Goal: Find contact information: Find contact information

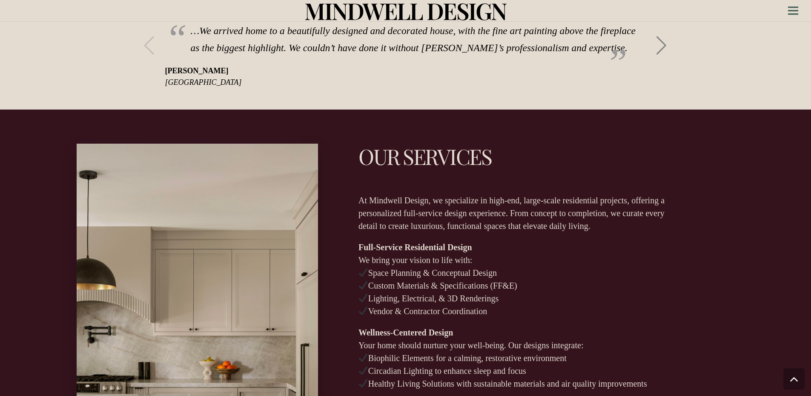
scroll to position [1746, 0]
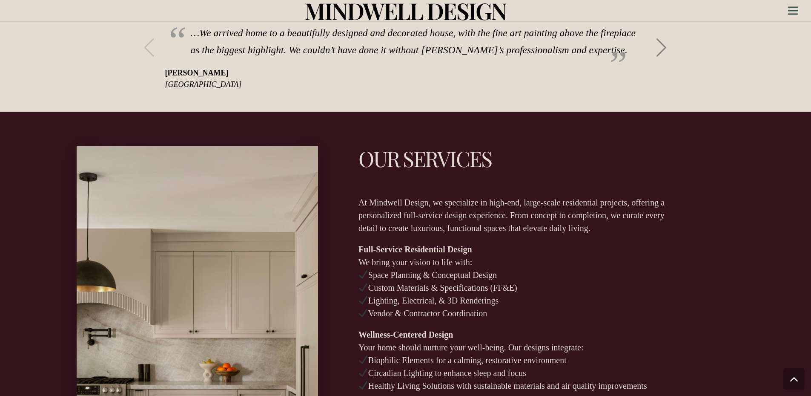
click at [772, 296] on div at bounding box center [789, 327] width 70 height 362
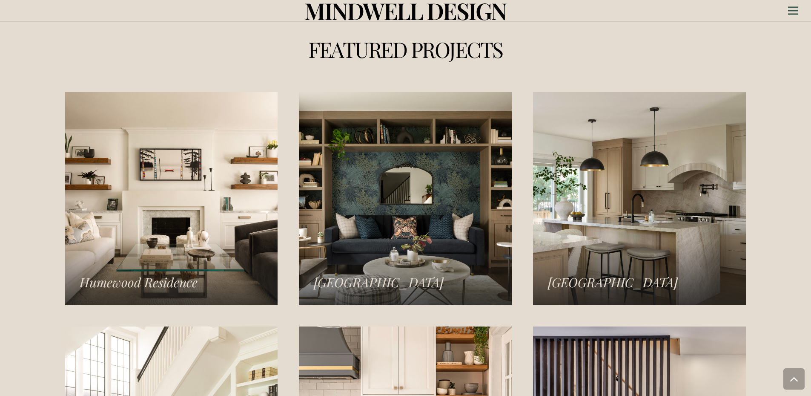
scroll to position [1105, 0]
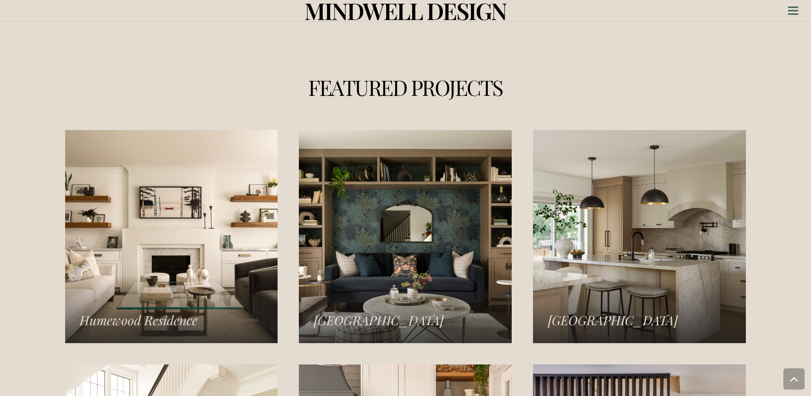
click at [653, 195] on link "Norseman Heights Residence" at bounding box center [639, 236] width 213 height 213
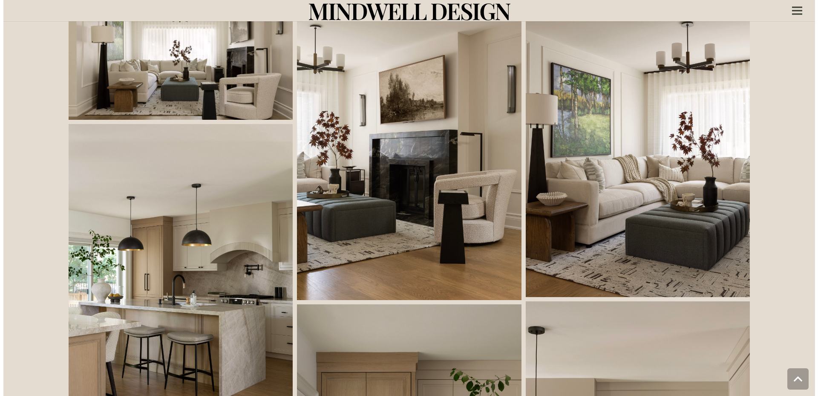
scroll to position [426, 0]
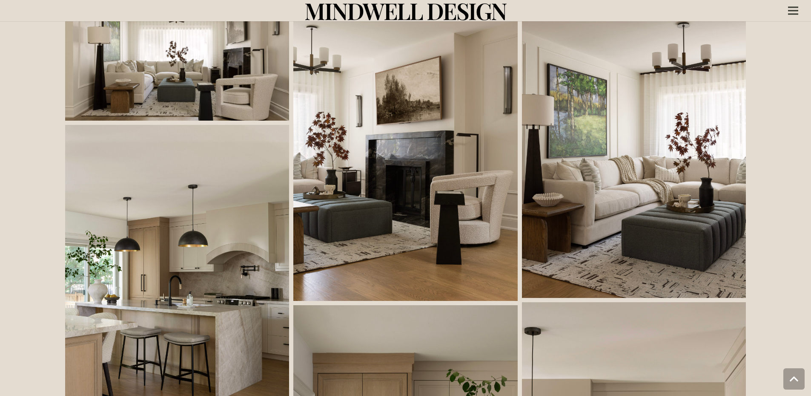
click at [683, 209] on link at bounding box center [634, 137] width 224 height 321
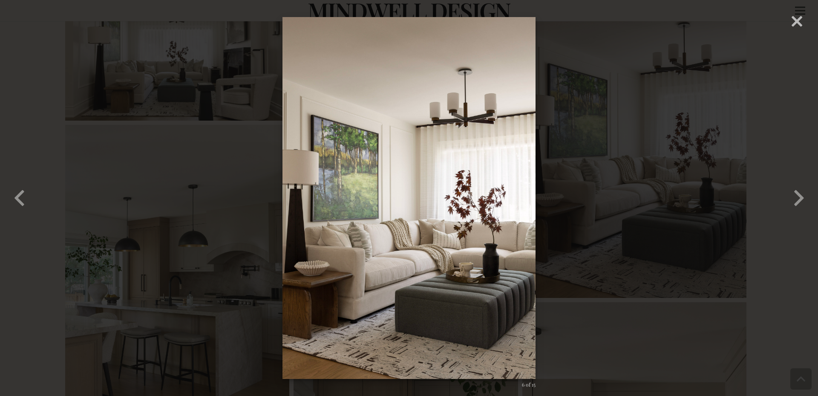
click at [593, 263] on div "× 06 – Norseman Heights – Mindwell Design – Gabrielle Kozhukh-Joo 6 of 15 Loadi…" at bounding box center [409, 198] width 818 height 396
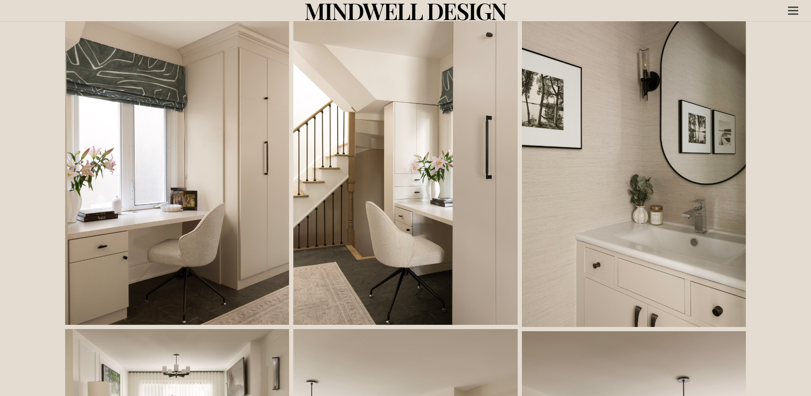
scroll to position [0, 0]
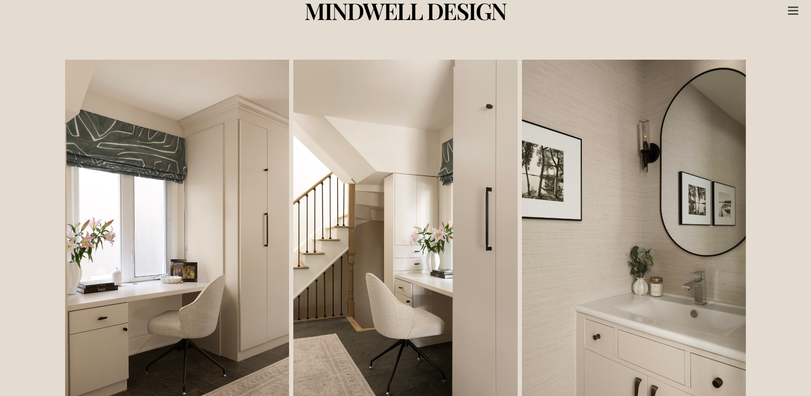
drag, startPoint x: 645, startPoint y: 297, endPoint x: 651, endPoint y: 188, distance: 109.2
click at [791, 11] on icon "Menu" at bounding box center [793, 10] width 10 height 1
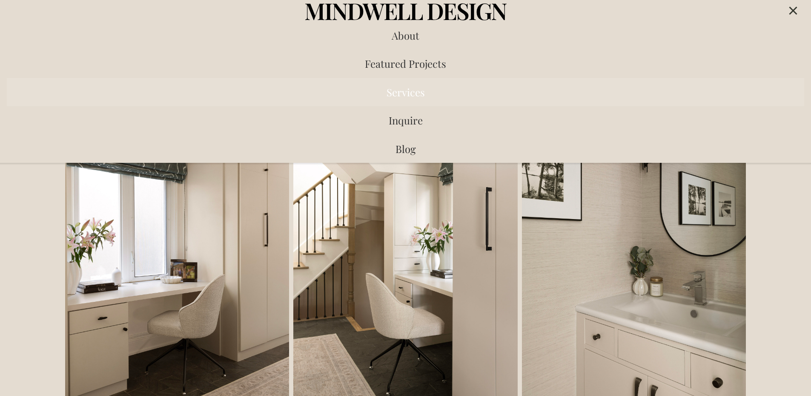
click at [415, 91] on span "Services" at bounding box center [406, 92] width 38 height 14
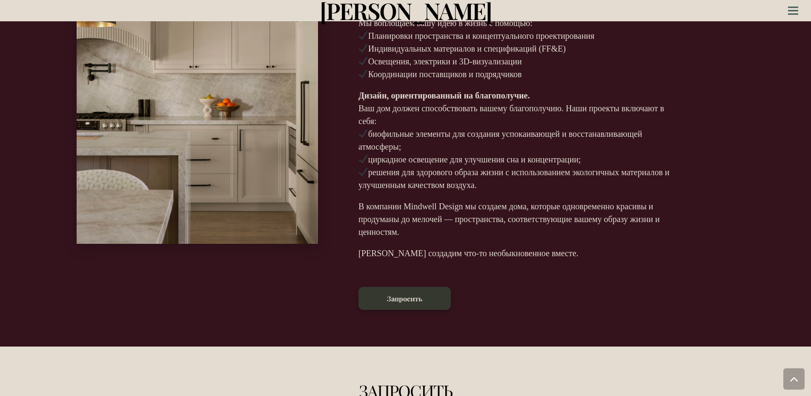
scroll to position [2088, 0]
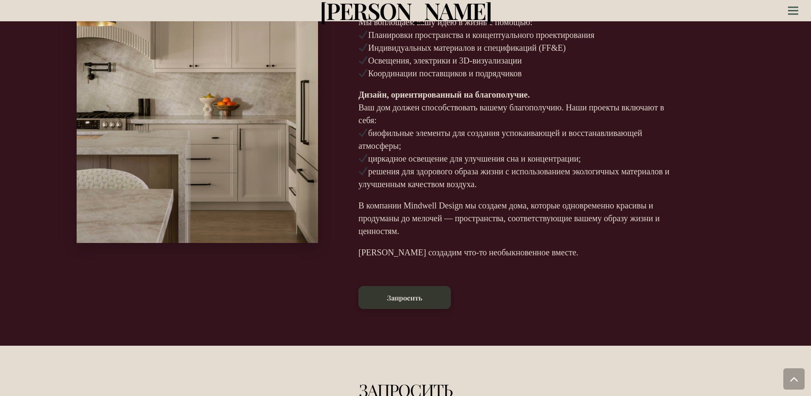
click at [617, 251] on div "Наши услуги В Mindwell Design мы специализируемся на проектах элитного жилья бо…" at bounding box center [520, 95] width 322 height 431
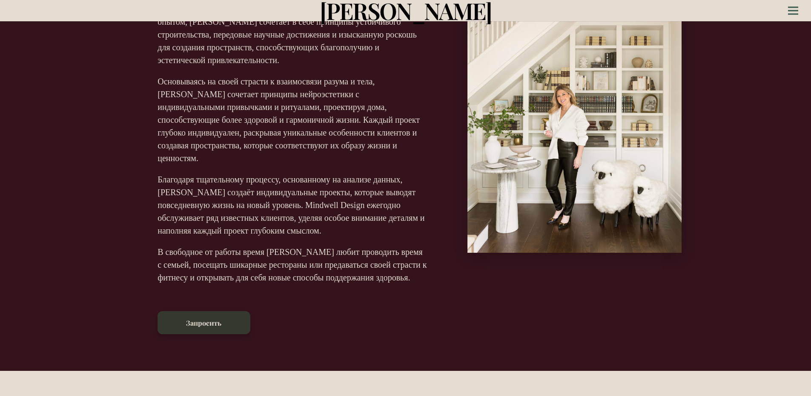
scroll to position [0, 0]
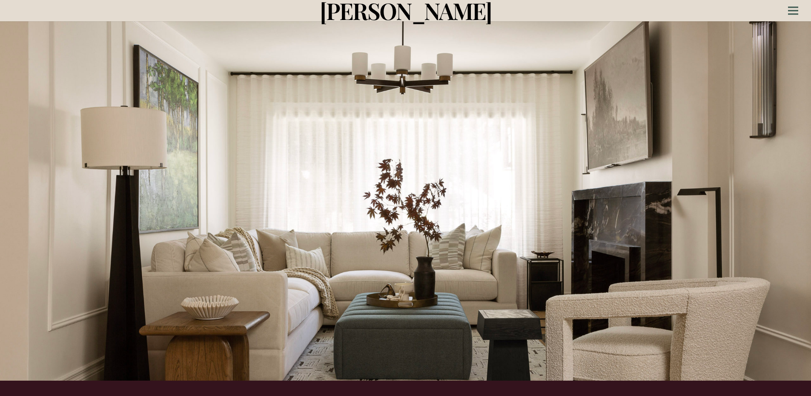
drag, startPoint x: 751, startPoint y: 225, endPoint x: 731, endPoint y: 134, distance: 93.6
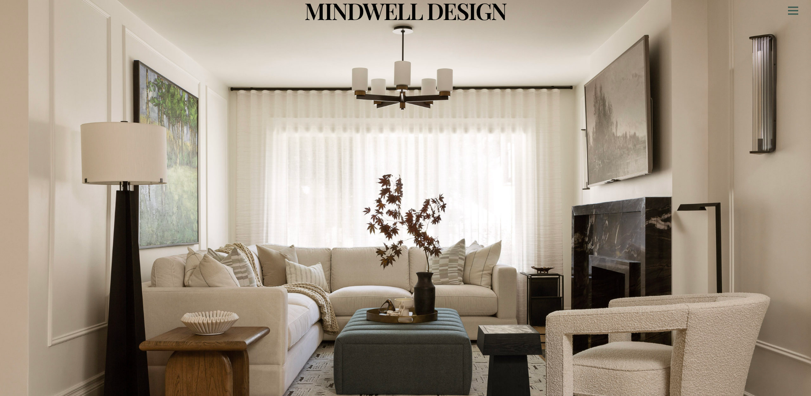
click at [298, 105] on div at bounding box center [405, 198] width 811 height 396
click at [797, 12] on div "Menu" at bounding box center [793, 10] width 10 height 21
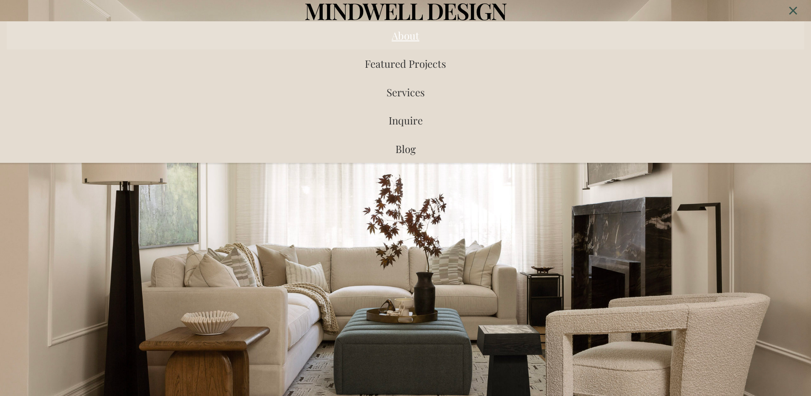
click at [399, 41] on span "About" at bounding box center [406, 36] width 28 height 14
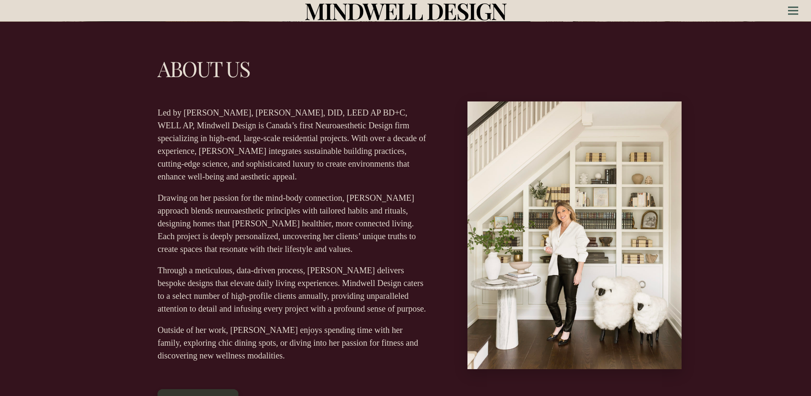
scroll to position [374, 0]
click at [796, 8] on div "Menu" at bounding box center [793, 10] width 10 height 21
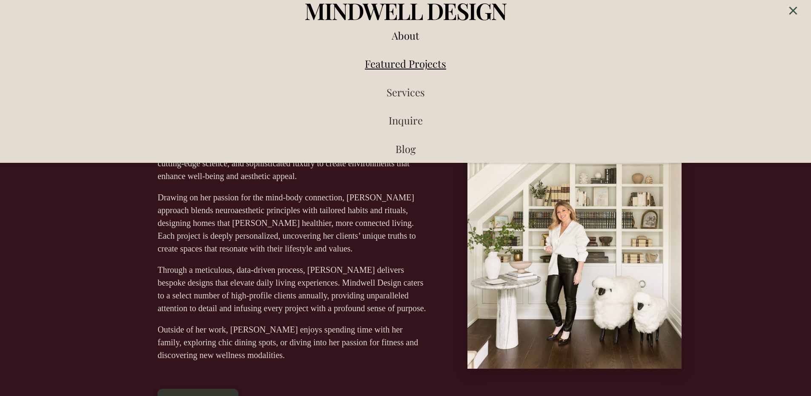
click at [407, 63] on span "Featured Projects" at bounding box center [405, 64] width 81 height 14
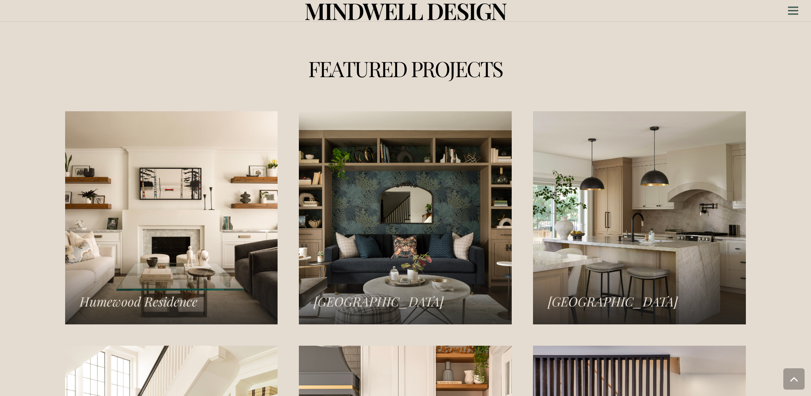
scroll to position [1125, 0]
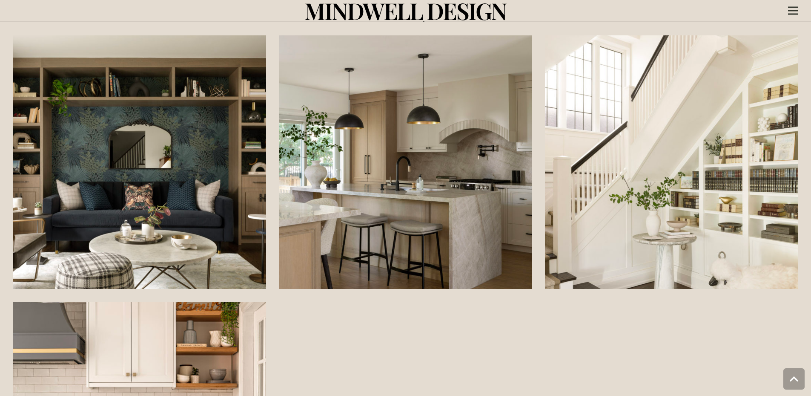
scroll to position [1575, 0]
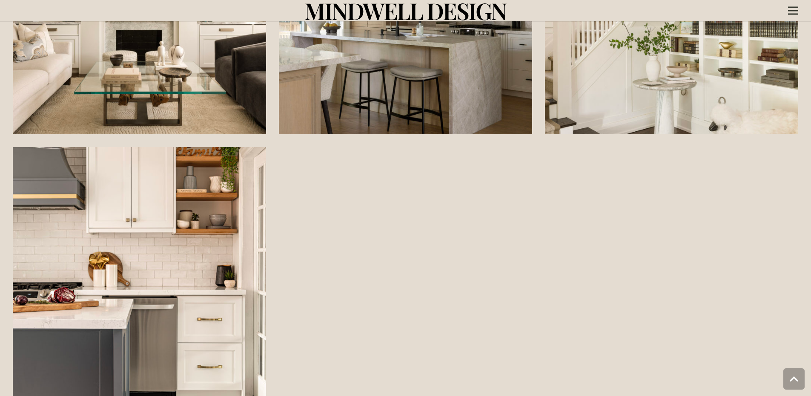
scroll to position [1363, 0]
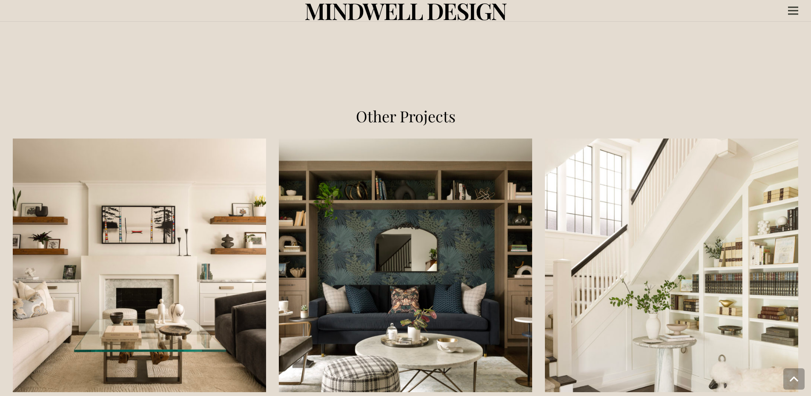
scroll to position [1661, 0]
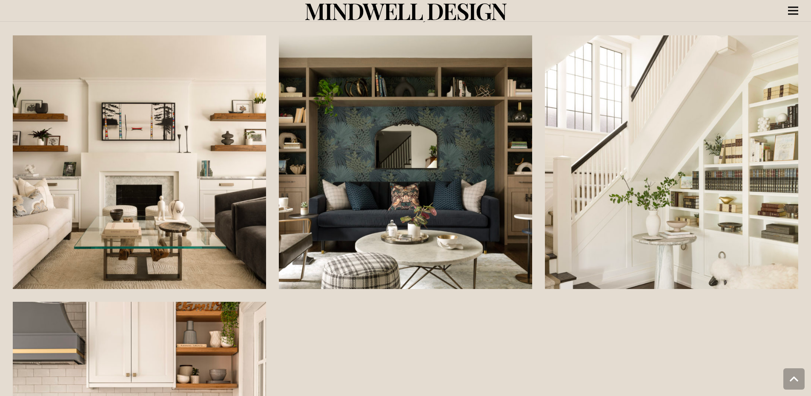
click at [795, 12] on div "Menu" at bounding box center [793, 10] width 10 height 21
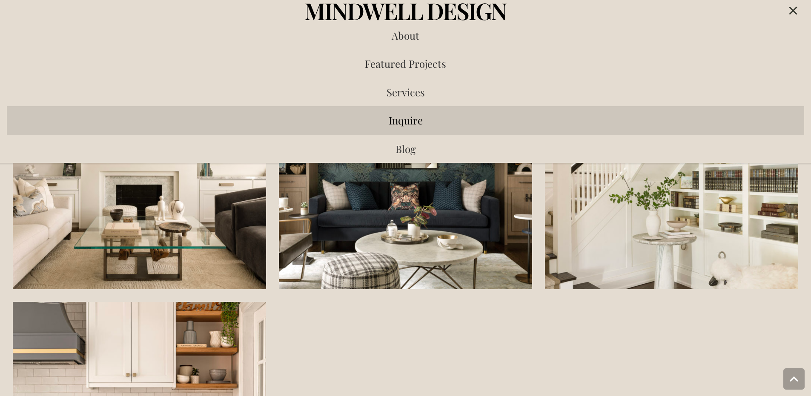
click at [408, 123] on span "Inquire" at bounding box center [406, 120] width 34 height 14
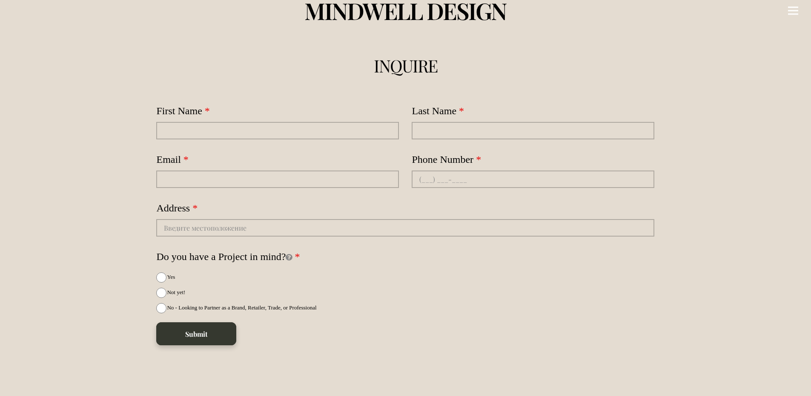
click at [793, 10] on icon "Menu" at bounding box center [793, 10] width 10 height 1
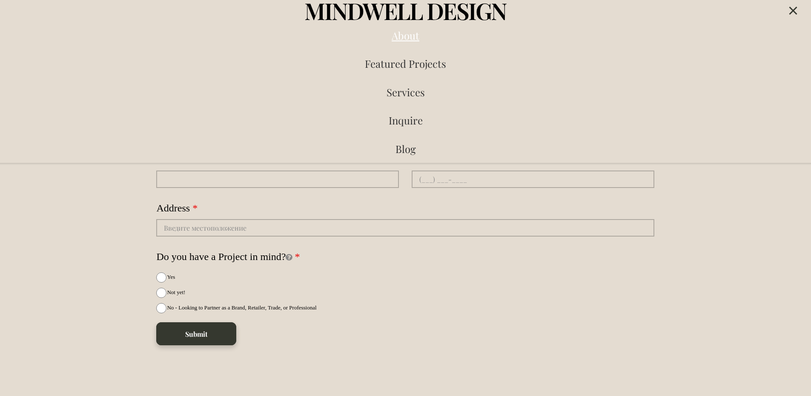
click at [415, 40] on span "About" at bounding box center [406, 36] width 28 height 14
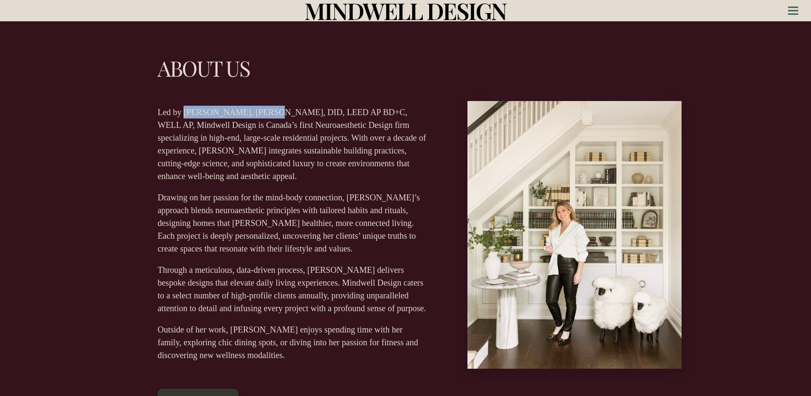
drag, startPoint x: 262, startPoint y: 112, endPoint x: 186, endPoint y: 115, distance: 75.8
click at [186, 115] on p "Led by Gabrielle Kozhukh-Joo, BES, DID, LEED AP BD+C, WELL AP, Mindwell Design …" at bounding box center [293, 144] width 270 height 77
copy p "Gabrielle Kozhukh-Joo"
click at [416, 180] on p "Led by Gabrielle Kozhukh-Joo, BES, DID, LEED AP BD+C, WELL AP, Mindwell Design …" at bounding box center [293, 144] width 270 height 77
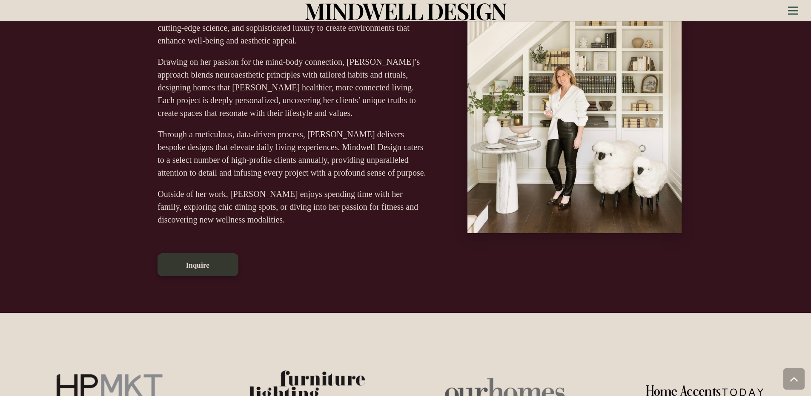
drag, startPoint x: 416, startPoint y: 180, endPoint x: 408, endPoint y: 298, distance: 119.1
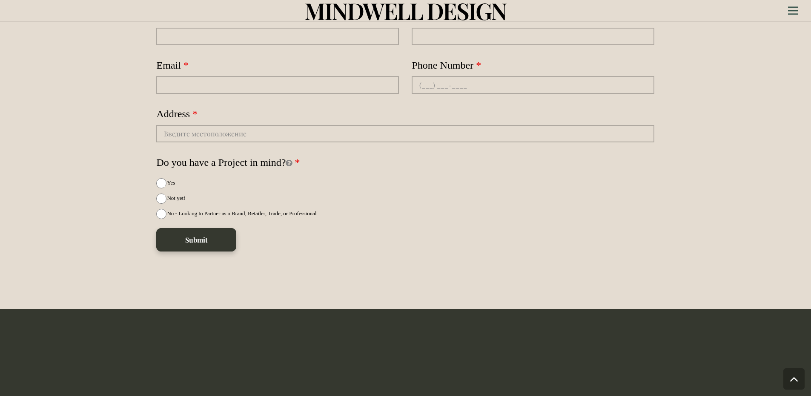
scroll to position [2425, 0]
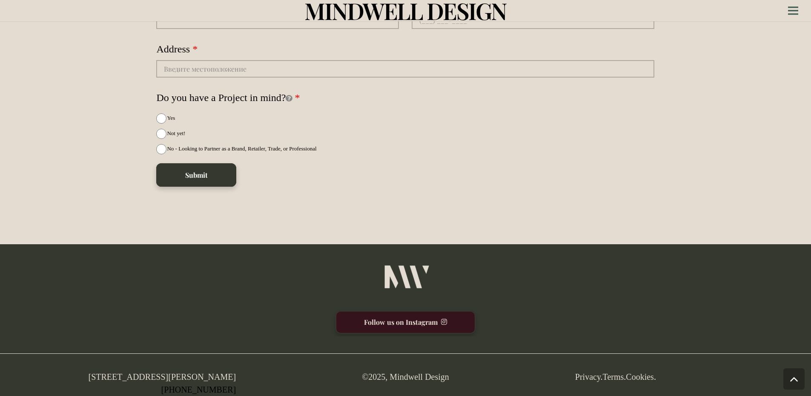
click at [219, 390] on link "[PHONE_NUMBER]" at bounding box center [198, 388] width 75 height 9
drag, startPoint x: 241, startPoint y: 388, endPoint x: 181, endPoint y: 390, distance: 59.6
click at [181, 390] on div "14 Leswyn Rd, Toronto, ON M6A 1K2 Canada (647) 693-9669" at bounding box center [92, 383] width 314 height 26
copy link "[PHONE_NUMBER]"
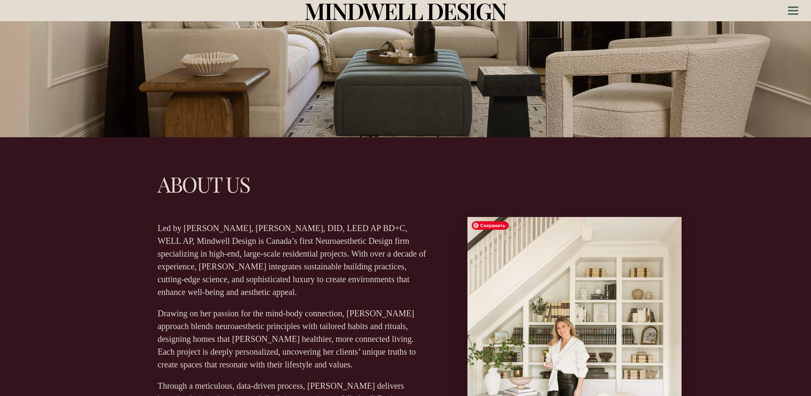
scroll to position [255, 0]
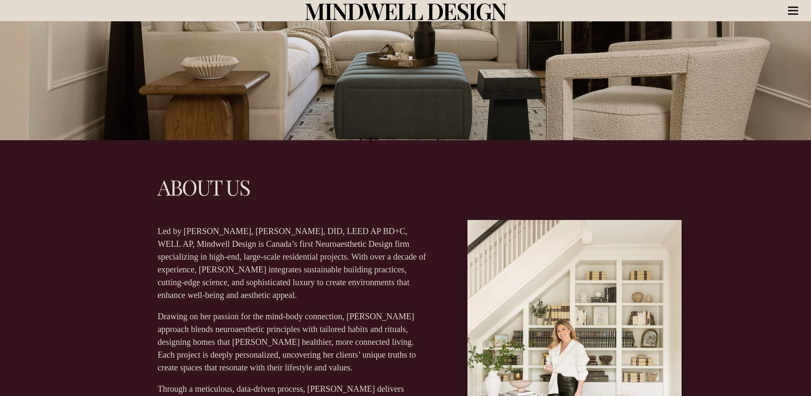
click at [797, 11] on icon "Menu" at bounding box center [793, 10] width 10 height 1
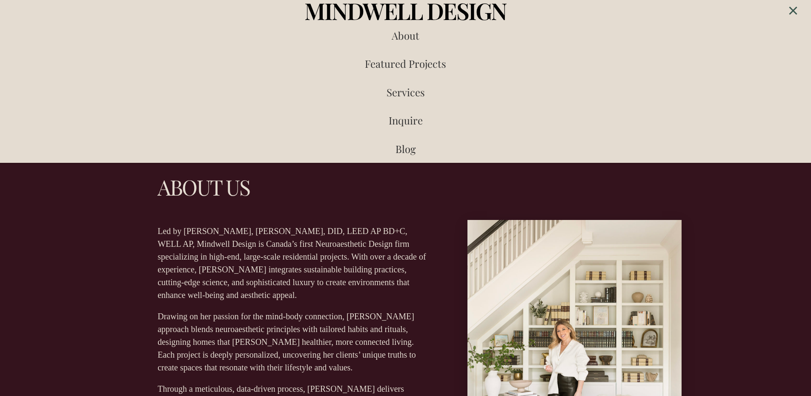
click at [760, 241] on div at bounding box center [405, 353] width 811 height 427
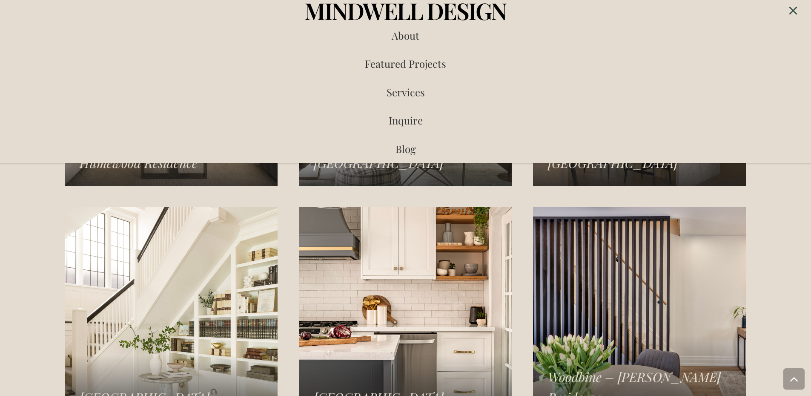
scroll to position [2425, 0]
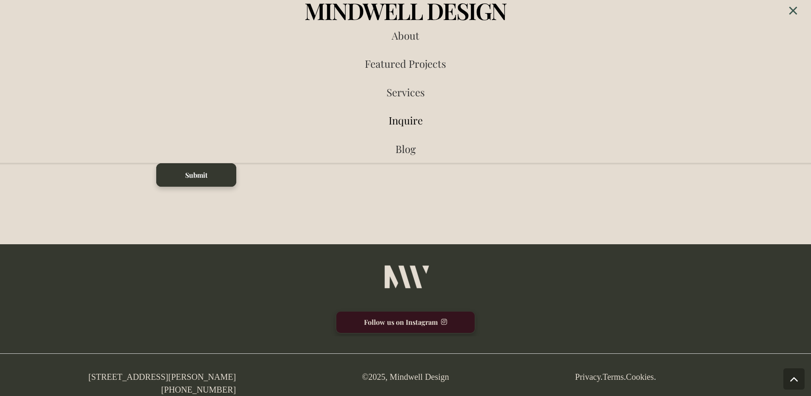
drag, startPoint x: 752, startPoint y: 217, endPoint x: 750, endPoint y: 363, distance: 146.1
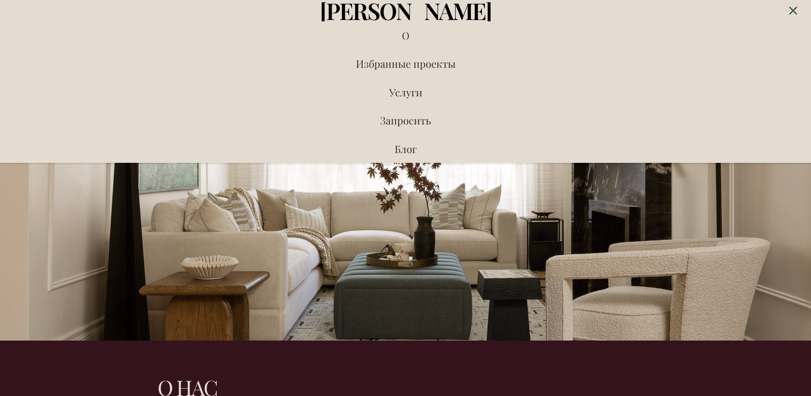
scroll to position [0, 0]
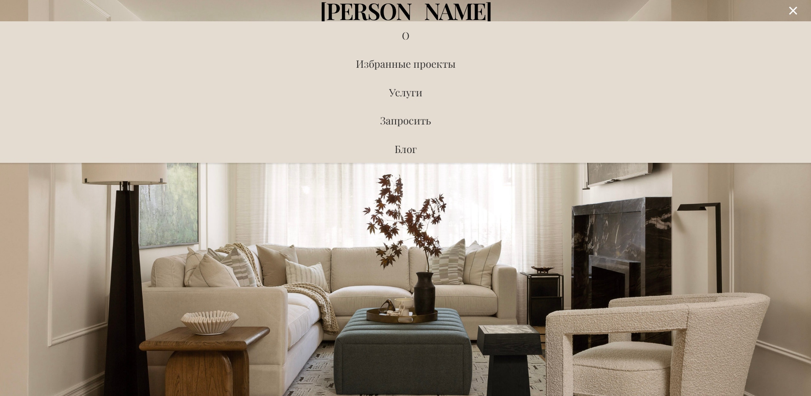
click at [792, 8] on div "Меню" at bounding box center [793, 10] width 10 height 21
